Goal: Task Accomplishment & Management: Manage account settings

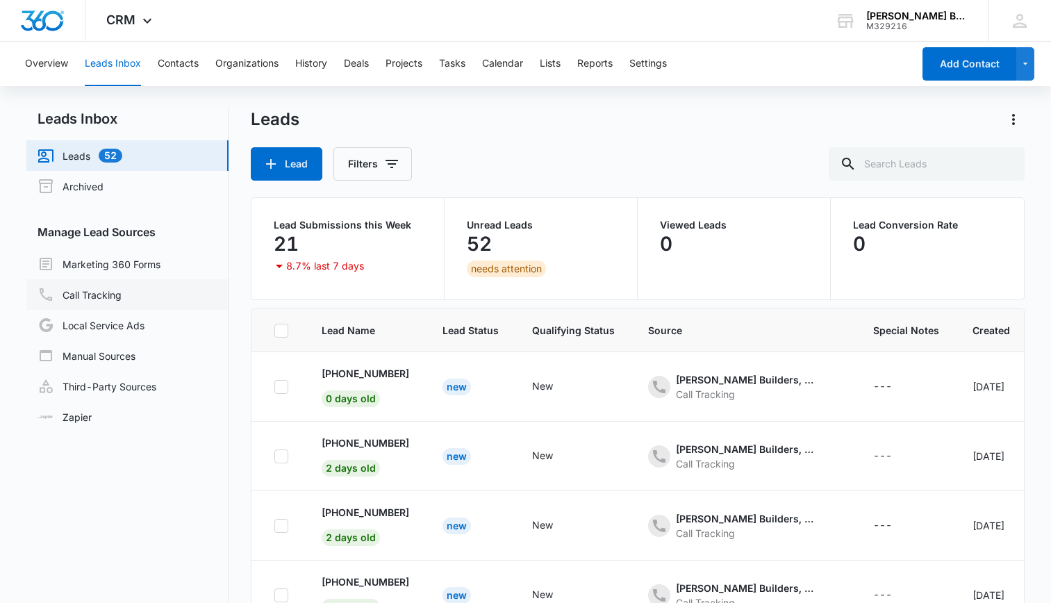
click at [92, 293] on link "Call Tracking" at bounding box center [80, 294] width 84 height 17
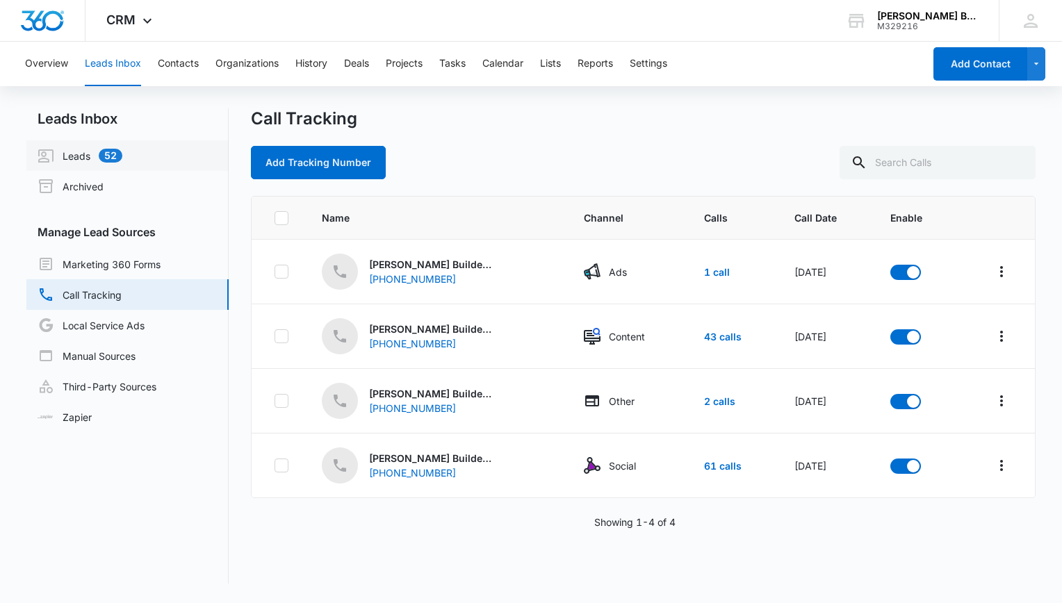
click at [99, 156] on link "Leads 52" at bounding box center [80, 155] width 85 height 17
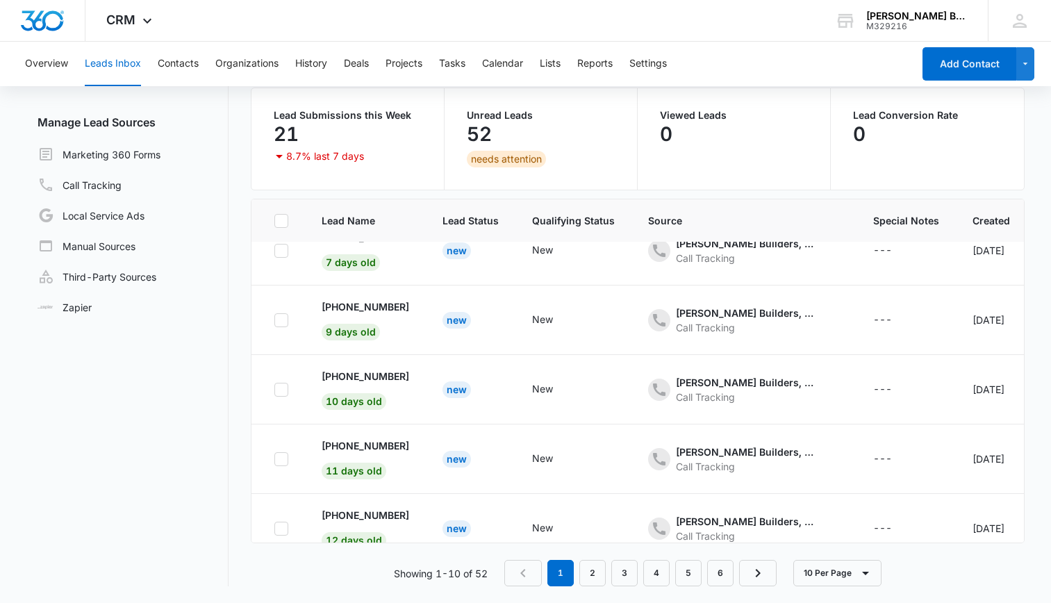
scroll to position [404, 0]
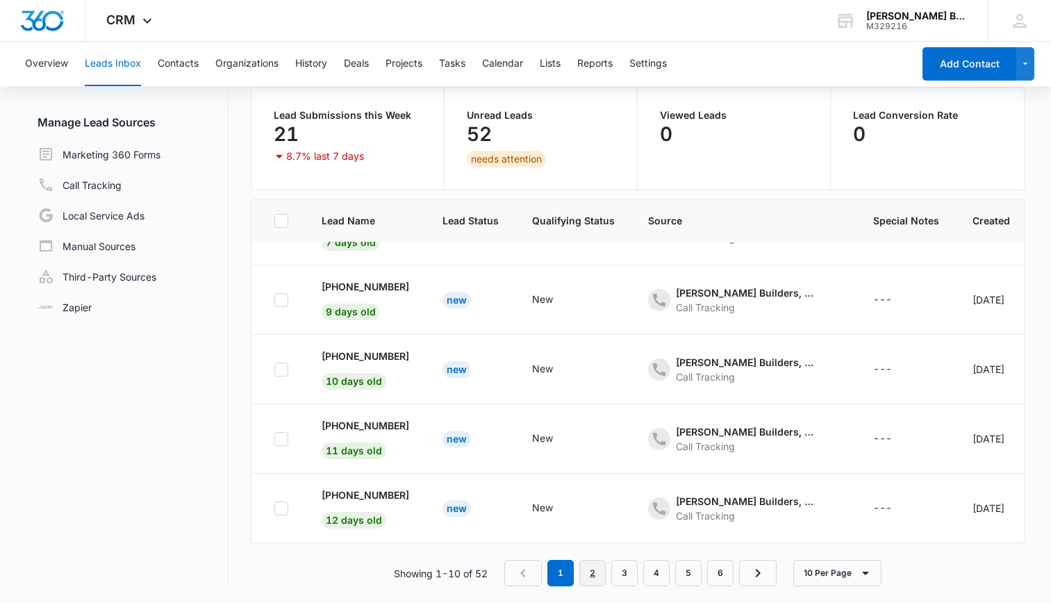
click at [596, 568] on link "2" at bounding box center [593, 573] width 26 height 26
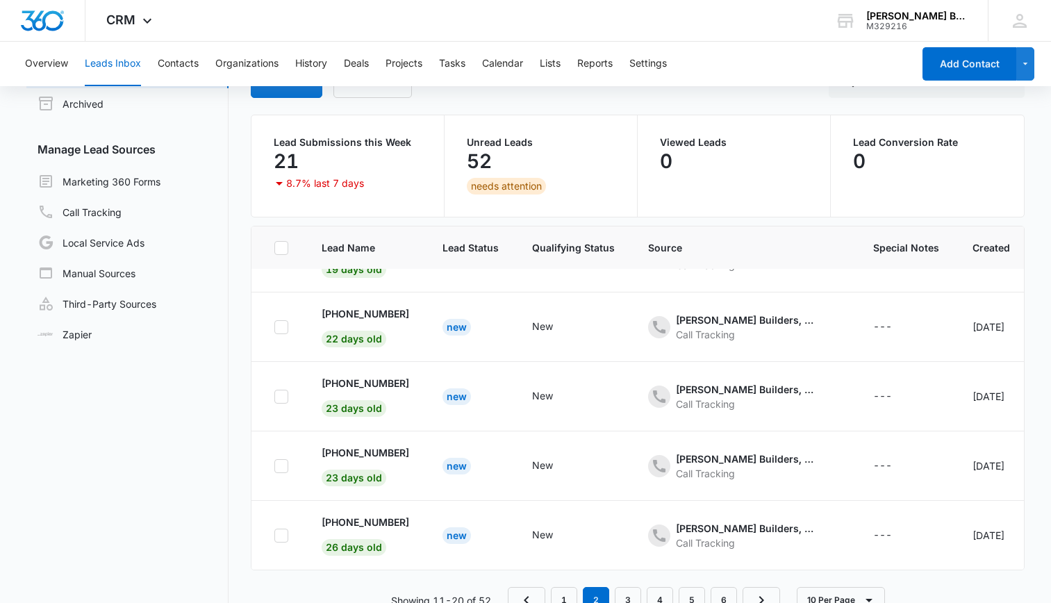
scroll to position [88, 0]
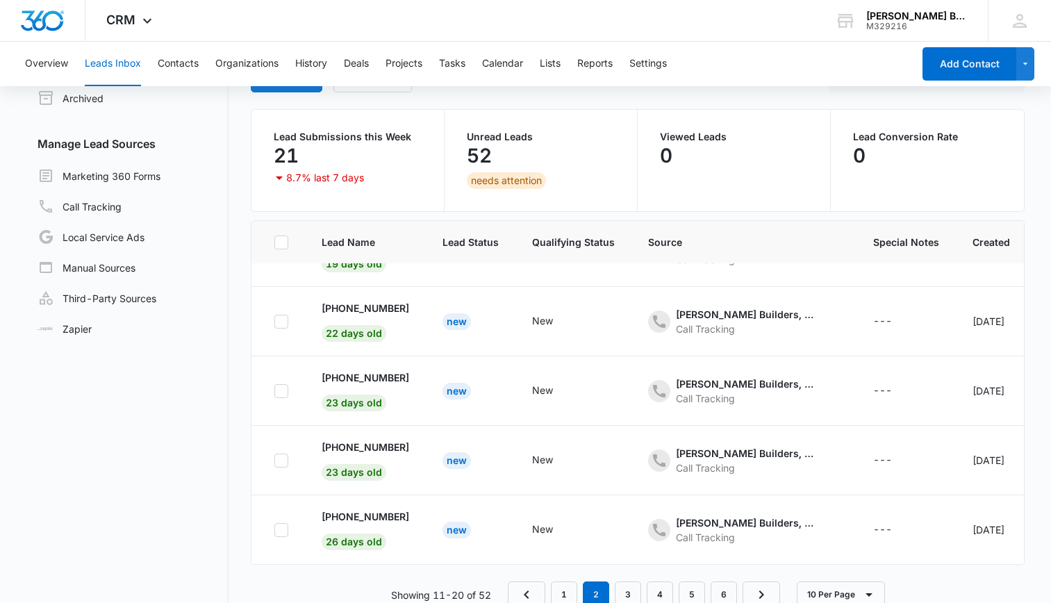
click at [546, 172] on div "Unread Leads 52 needs attention" at bounding box center [541, 160] width 148 height 57
click at [530, 151] on div "52" at bounding box center [541, 156] width 148 height 28
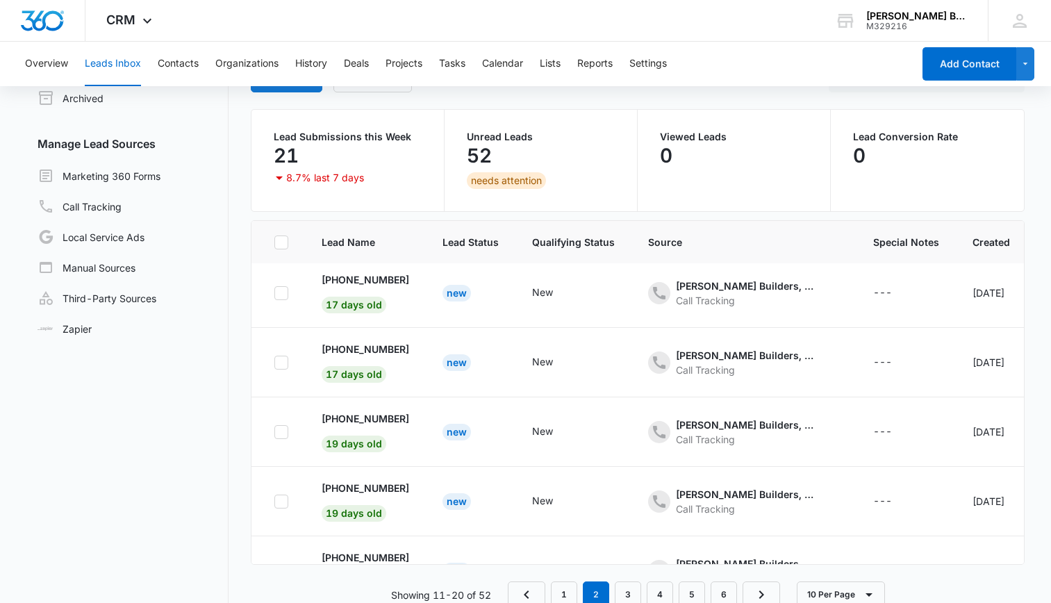
scroll to position [0, 0]
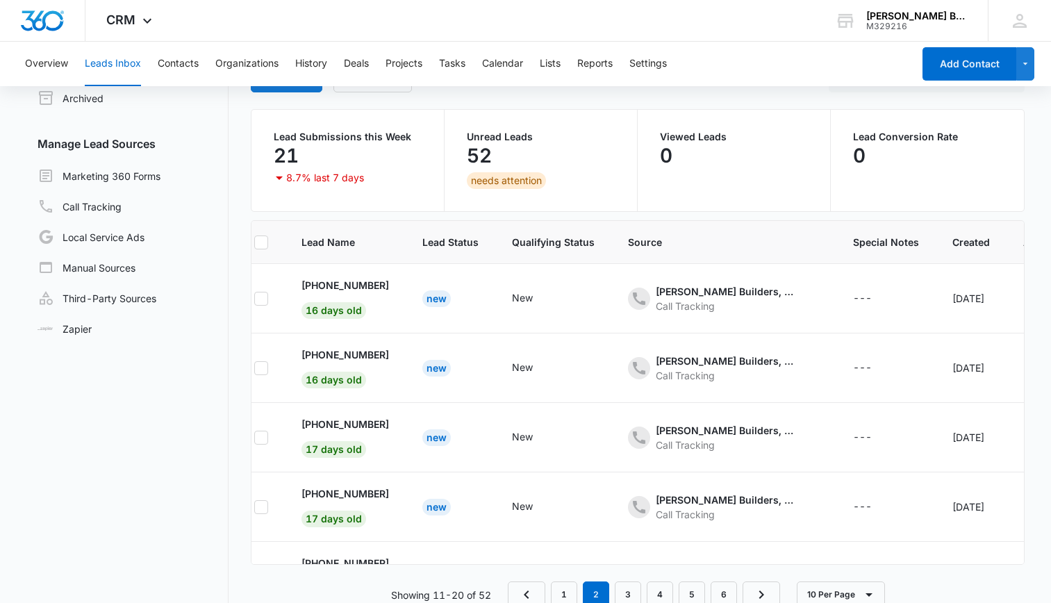
drag, startPoint x: 1012, startPoint y: 286, endPoint x: 1002, endPoint y: 188, distance: 97.8
click at [1002, 188] on div "Leads Lead Filters Lead Submissions this Week 21 8.7% last 7 days Unread Leads …" at bounding box center [638, 314] width 774 height 588
click at [751, 171] on div "Viewed Leads 0" at bounding box center [734, 160] width 193 height 101
click at [178, 54] on button "Contacts" at bounding box center [178, 64] width 41 height 44
